Goal: Task Accomplishment & Management: Complete application form

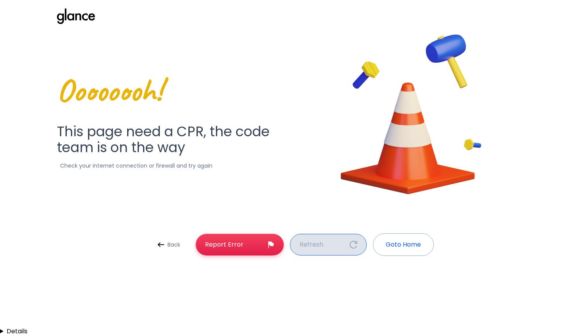
click at [359, 246] on button "Refresh" at bounding box center [328, 245] width 77 height 22
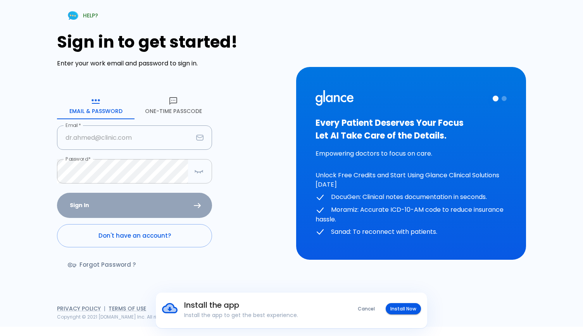
type input "[PERSON_NAME][EMAIL_ADDRESS][DOMAIN_NAME]"
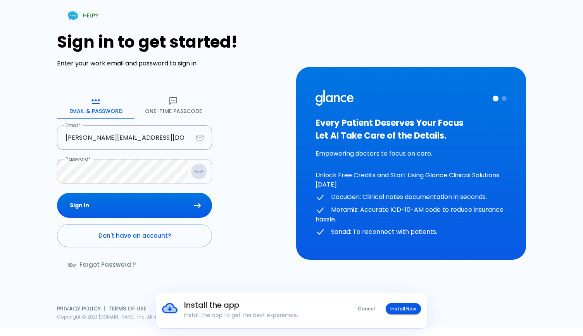
click at [196, 173] on icon "button" at bounding box center [198, 172] width 9 height 10
click at [196, 173] on icon "button" at bounding box center [198, 171] width 7 height 5
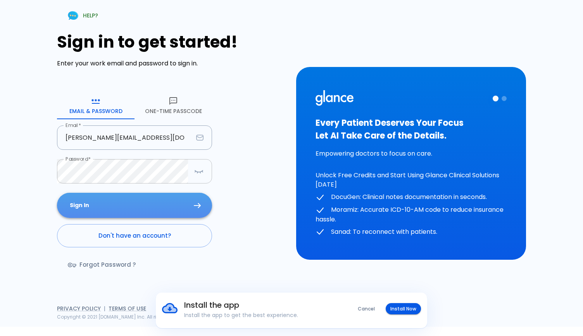
click at [166, 201] on button "Sign In" at bounding box center [134, 205] width 155 height 25
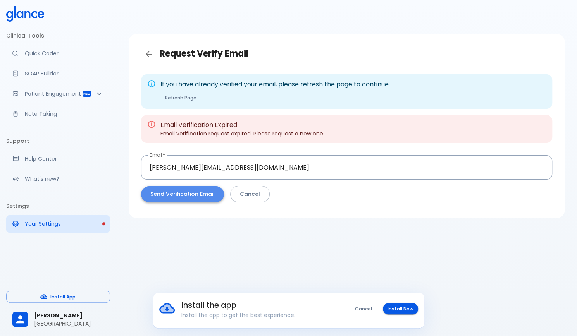
click at [191, 191] on button "Send Verification Email" at bounding box center [182, 194] width 83 height 16
click at [364, 307] on button "Cancel" at bounding box center [363, 308] width 26 height 11
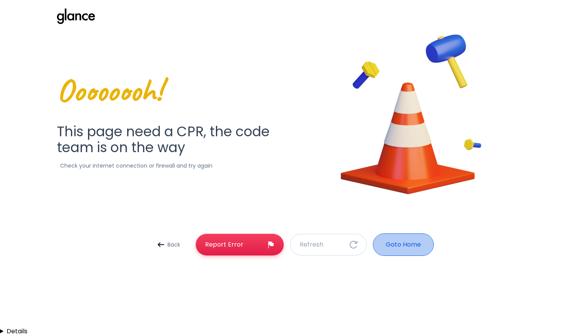
click at [387, 252] on button "Goto Home" at bounding box center [403, 245] width 61 height 22
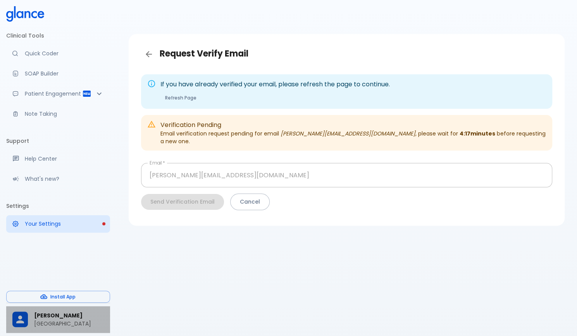
click at [60, 323] on p "[GEOGRAPHIC_DATA]" at bounding box center [69, 324] width 70 height 8
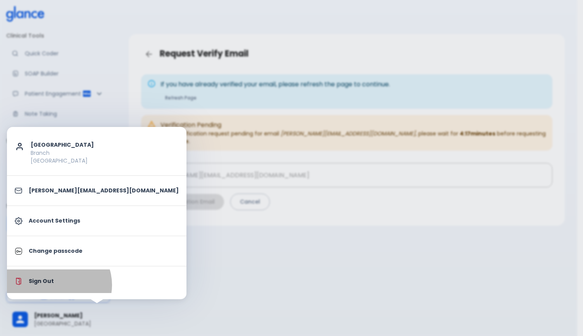
click at [57, 285] on p "Sign Out" at bounding box center [104, 282] width 150 height 8
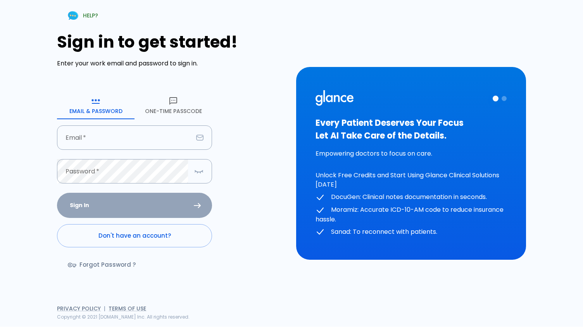
type input "[PERSON_NAME][EMAIL_ADDRESS][DOMAIN_NAME]"
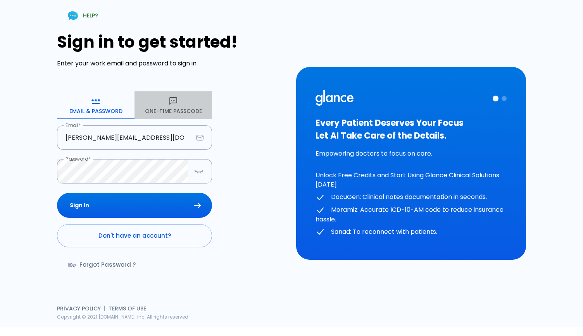
click at [172, 105] on icon "button" at bounding box center [173, 101] width 9 height 9
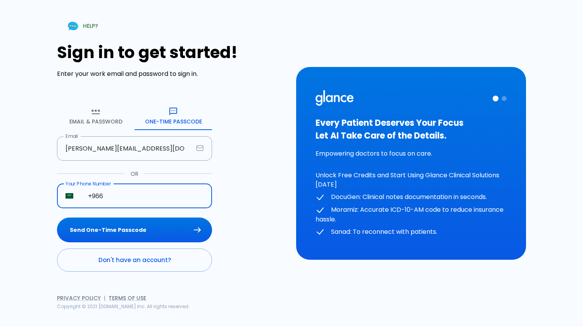
click at [120, 204] on input "+966" at bounding box center [145, 196] width 133 height 24
type input "[PHONE_NUMBER]"
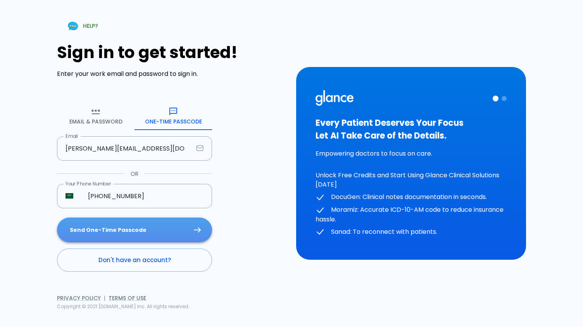
click at [128, 231] on button "Send One-Time Passcode" at bounding box center [134, 230] width 155 height 25
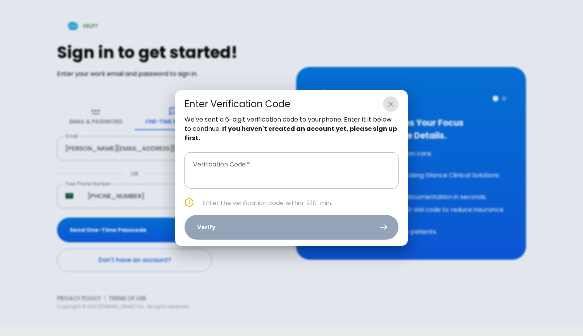
click at [393, 98] on button "close" at bounding box center [391, 105] width 16 height 16
type input "_ _ _ _ _ _"
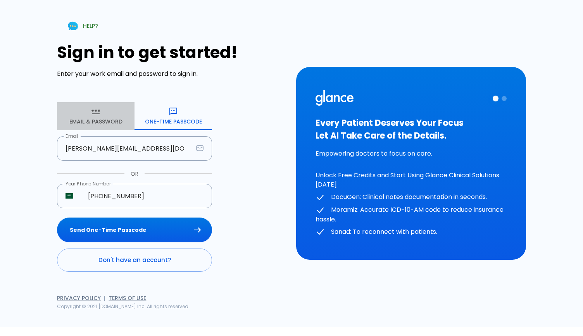
click at [101, 123] on button "Email & Password" at bounding box center [96, 116] width 78 height 28
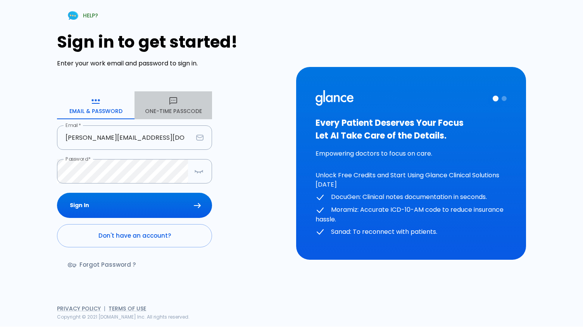
click at [154, 117] on button "One-Time Passcode" at bounding box center [173, 105] width 78 height 28
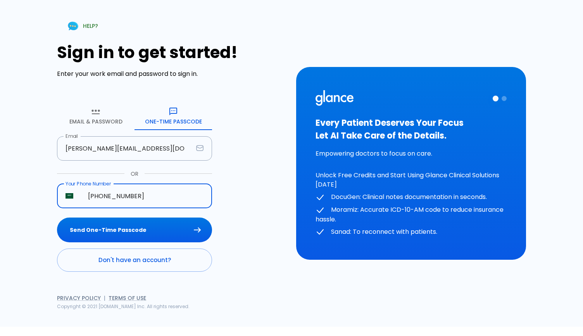
click at [157, 197] on input "[PHONE_NUMBER]" at bounding box center [145, 196] width 133 height 24
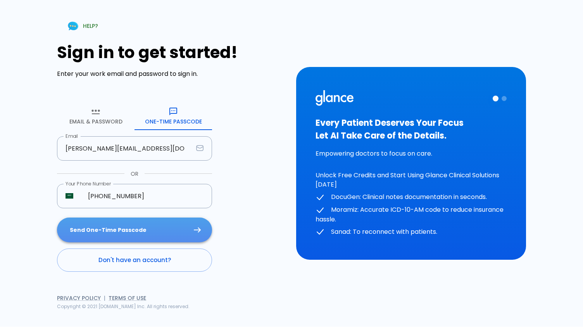
click at [160, 226] on button "Send One-Time Passcode" at bounding box center [134, 230] width 155 height 25
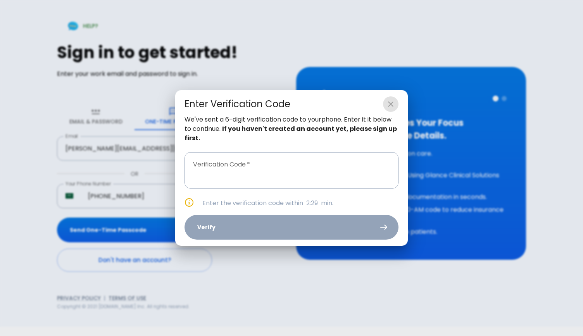
click at [394, 103] on icon "close" at bounding box center [390, 104] width 9 height 9
type input "_ _ _ _ _ _"
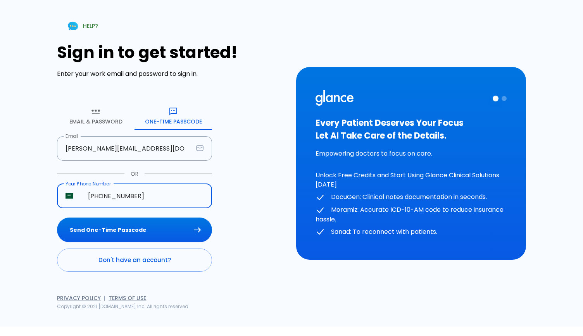
click at [154, 196] on input "[PHONE_NUMBER]" at bounding box center [145, 196] width 133 height 24
click at [130, 196] on input "[PHONE_NUMBER]" at bounding box center [145, 196] width 133 height 24
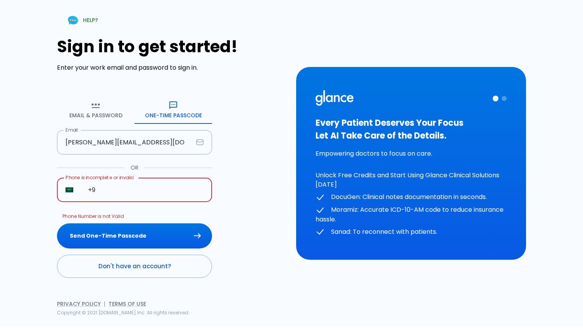
type input "+"
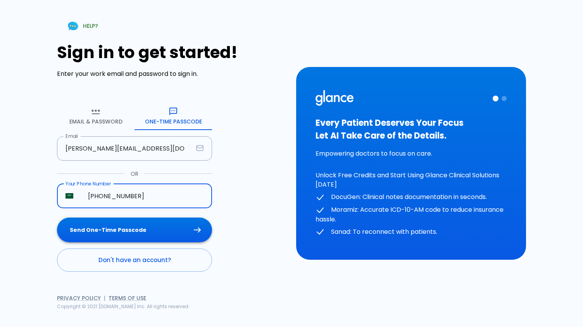
type input "[PHONE_NUMBER]"
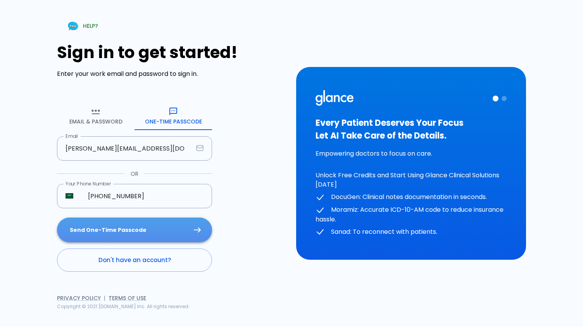
click at [161, 238] on button "Send One-Time Passcode" at bounding box center [134, 230] width 155 height 25
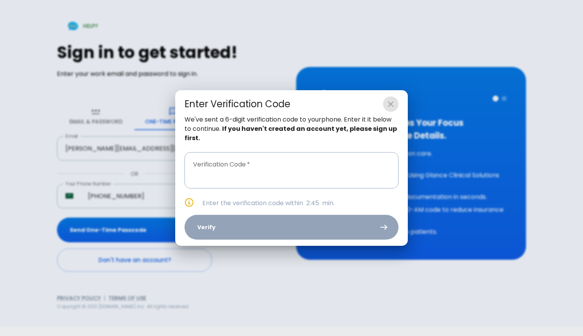
click at [392, 100] on icon "close" at bounding box center [390, 104] width 9 height 9
type input "_ _ _ _ _ _"
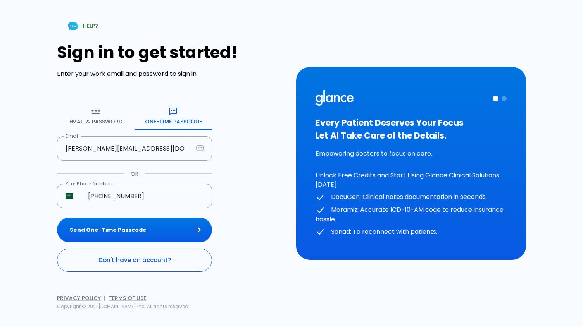
click at [148, 258] on link "Don't have an account?" at bounding box center [134, 260] width 155 height 23
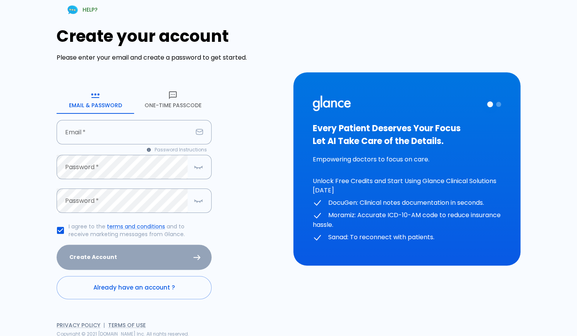
type input "[PERSON_NAME][EMAIL_ADDRESS][DOMAIN_NAME]"
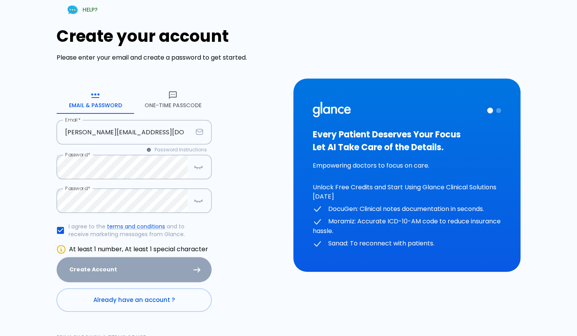
click at [174, 98] on icon "button" at bounding box center [172, 95] width 9 height 9
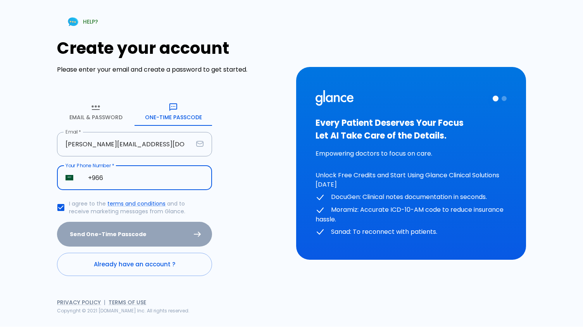
click at [119, 180] on input "+966" at bounding box center [145, 178] width 133 height 24
type input "[PHONE_NUMBER]"
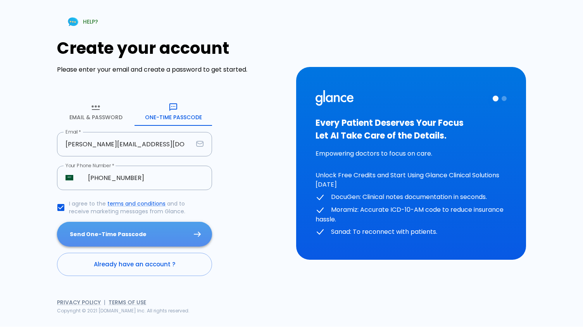
click at [147, 241] on button "Send One-Time Passcode" at bounding box center [134, 234] width 155 height 25
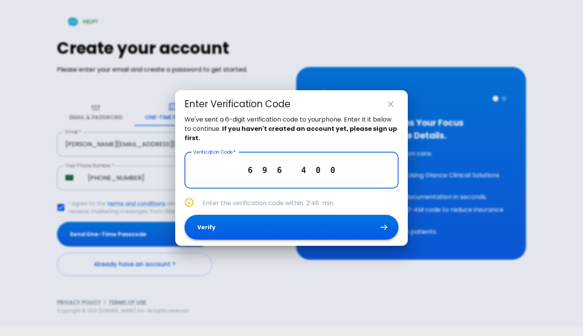
type input "6 9 6 4 0 0"
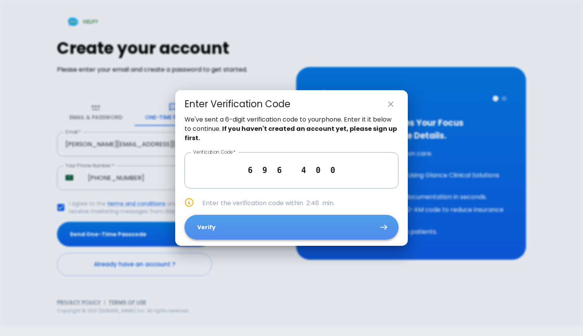
click at [284, 227] on button "Verify" at bounding box center [291, 227] width 214 height 25
